Goal: Task Accomplishment & Management: Use online tool/utility

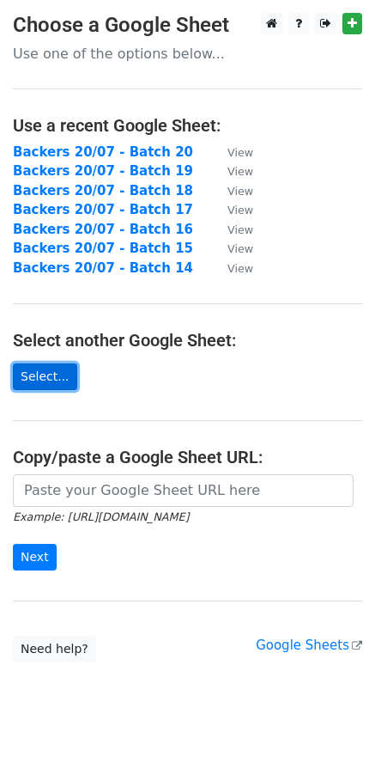
click at [47, 381] on link "Select..." at bounding box center [45, 376] width 64 height 27
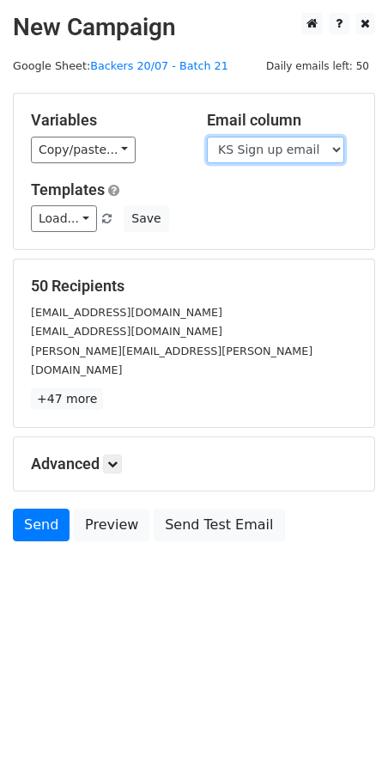
click at [271, 149] on select "Scheduled Backer Number Backer UID Backer Name KS Sign up email Reward Title Bi…" at bounding box center [275, 150] width 137 height 27
select select "Email"
click at [207, 137] on select "Scheduled Backer Number Backer UID Backer Name KS Sign up email Reward Title Bi…" at bounding box center [275, 150] width 137 height 27
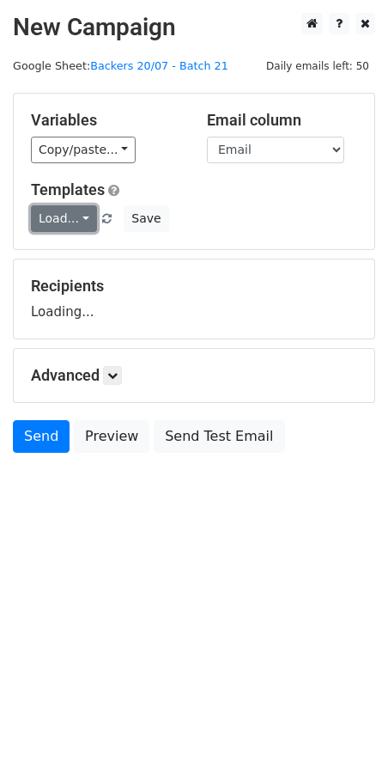
click at [69, 223] on link "Load..." at bounding box center [64, 218] width 66 height 27
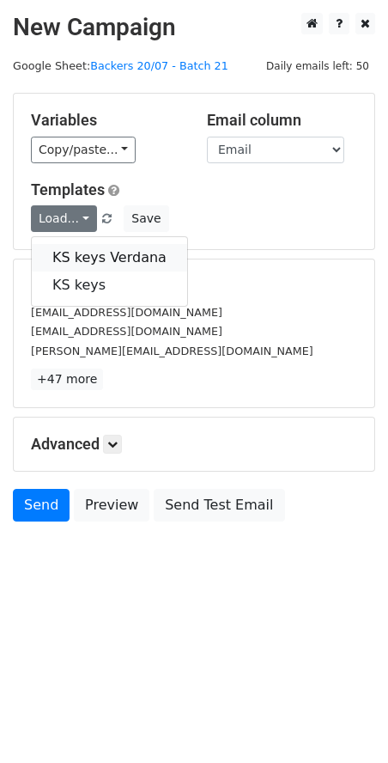
click at [93, 255] on link "KS keys Verdana" at bounding box center [109, 257] width 155 height 27
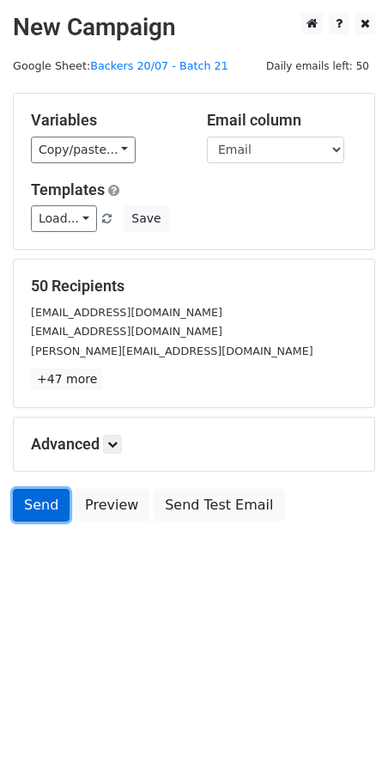
click at [32, 507] on link "Send" at bounding box center [41, 505] width 57 height 33
